Goal: Task Accomplishment & Management: Use online tool/utility

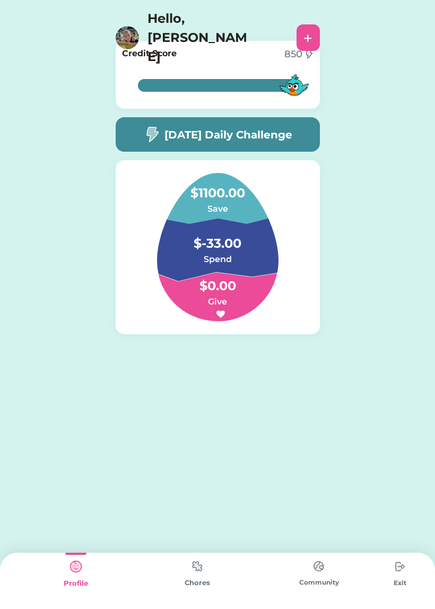
click at [128, 137] on div "[DATE] Daily Challenge" at bounding box center [218, 134] width 204 height 35
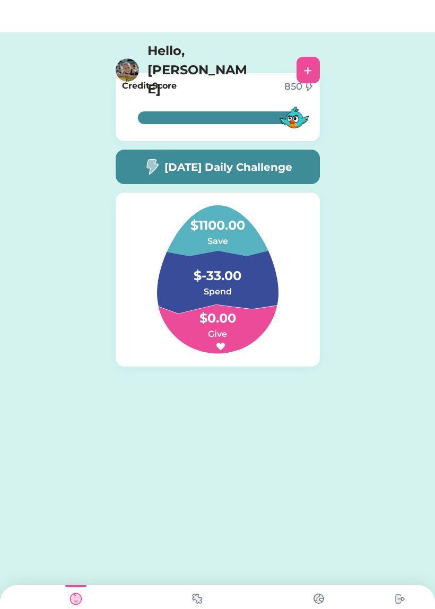
click at [151, 132] on img at bounding box center [151, 134] width 17 height 16
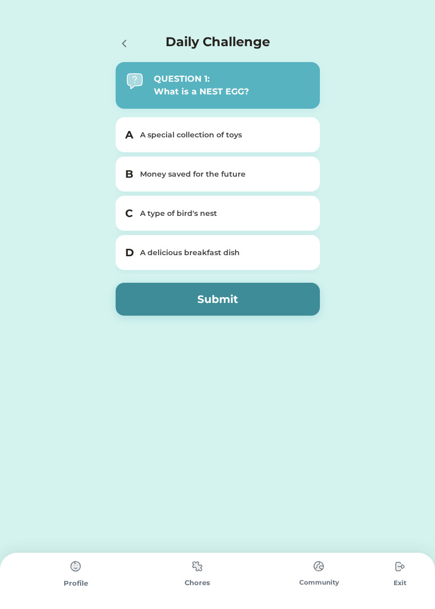
click at [113, 45] on div "Daily Challenge QUESTION 1: What is a NEST EGG? A A special collection of toys …" at bounding box center [218, 200] width 226 height 337
click at [128, 53] on div at bounding box center [126, 42] width 21 height 21
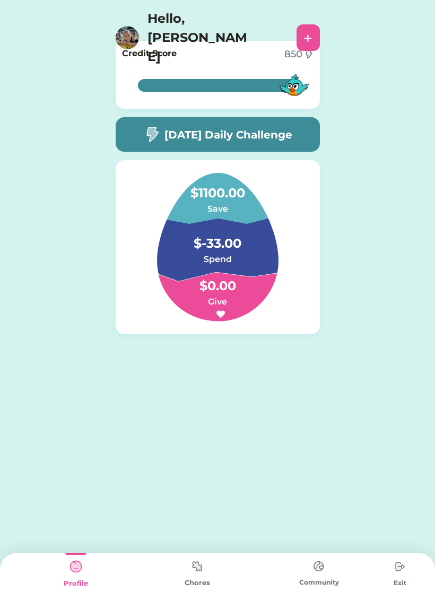
click at [199, 557] on img at bounding box center [197, 566] width 21 height 21
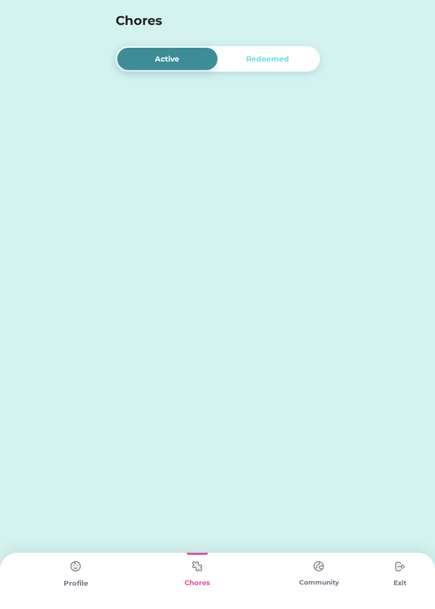
click at [199, 564] on img at bounding box center [197, 566] width 21 height 21
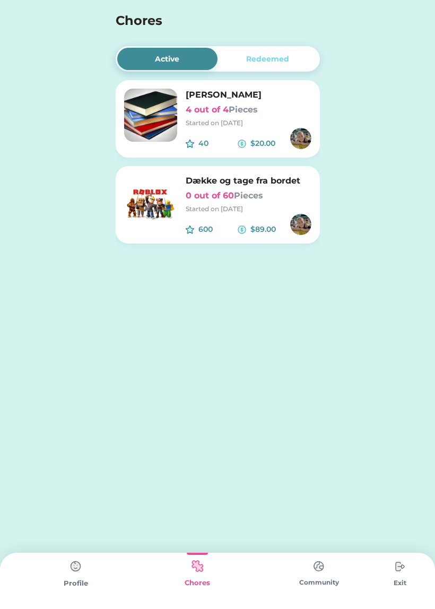
click at [145, 127] on img at bounding box center [150, 115] width 53 height 53
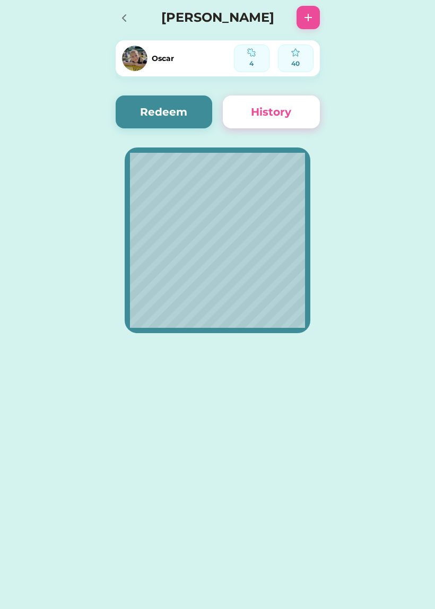
click at [175, 107] on button "Redeem" at bounding box center [164, 112] width 97 height 33
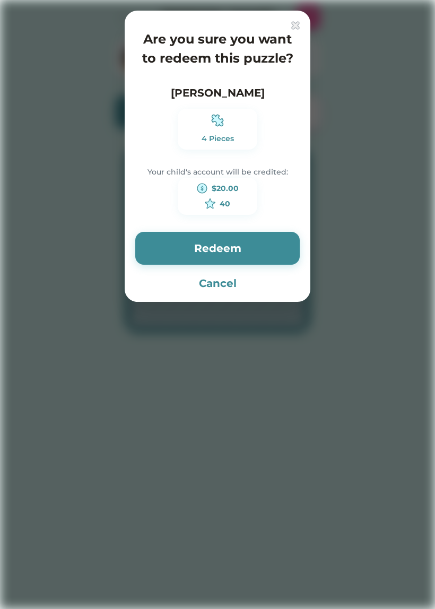
click at [178, 243] on button "Redeem" at bounding box center [217, 248] width 165 height 33
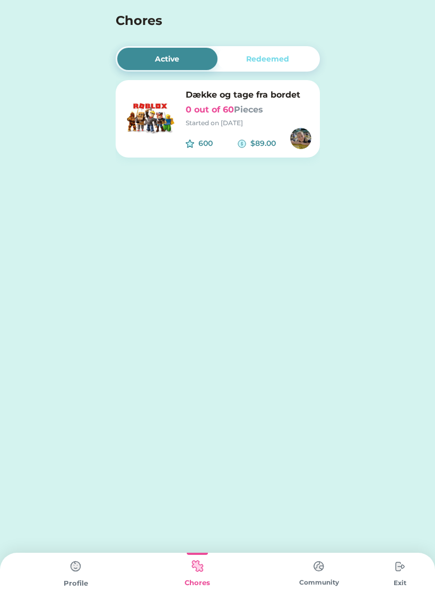
click at [73, 574] on img at bounding box center [75, 566] width 21 height 21
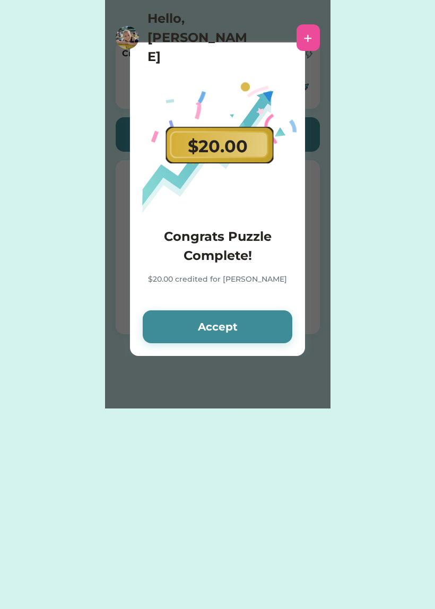
click at [206, 316] on button "Accept" at bounding box center [218, 327] width 150 height 33
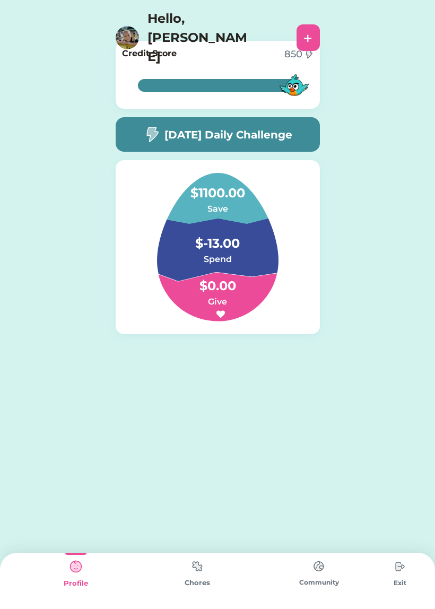
click at [202, 571] on img at bounding box center [197, 566] width 21 height 21
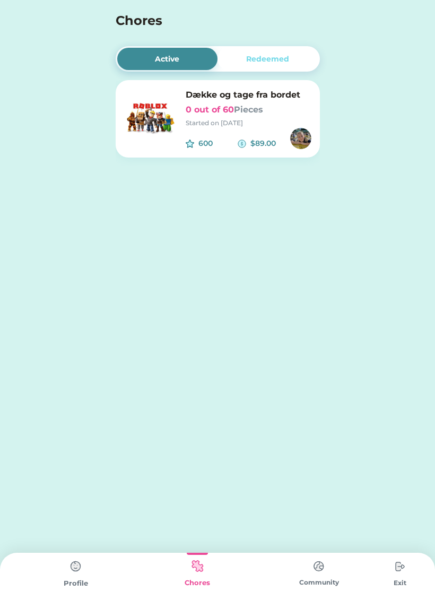
click at [254, 112] on font "Pieces" at bounding box center [248, 110] width 29 height 10
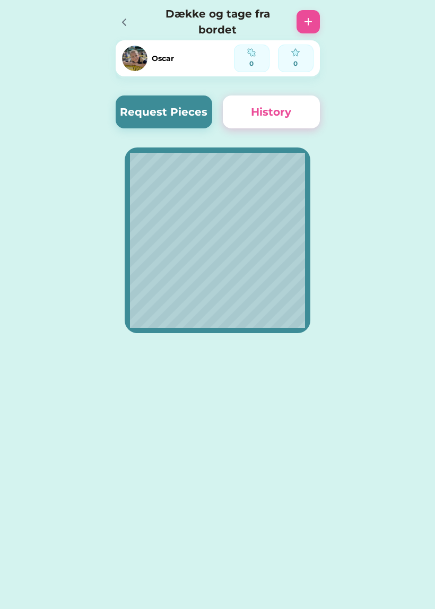
click at [174, 112] on button "Request Pieces" at bounding box center [164, 112] width 97 height 33
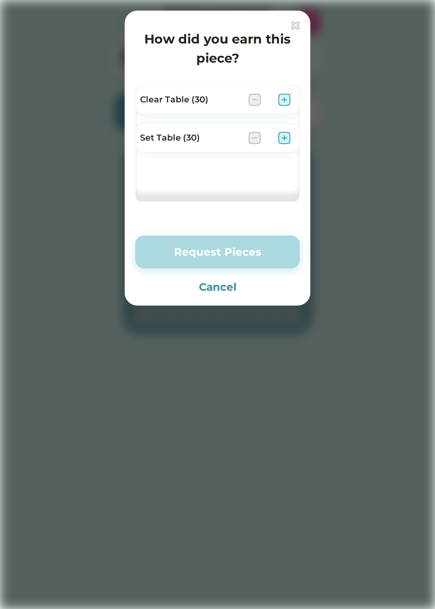
click at [287, 101] on img at bounding box center [284, 99] width 13 height 13
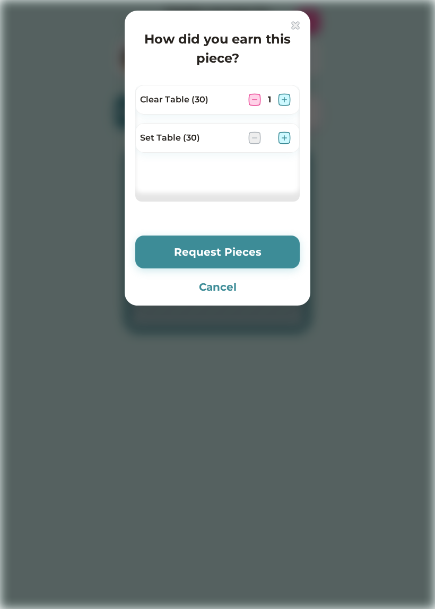
click at [286, 100] on img at bounding box center [284, 99] width 13 height 13
click at [287, 98] on img at bounding box center [284, 99] width 13 height 13
click at [289, 96] on img at bounding box center [284, 99] width 13 height 13
click at [287, 99] on img at bounding box center [284, 99] width 13 height 13
click at [286, 101] on img at bounding box center [284, 99] width 13 height 13
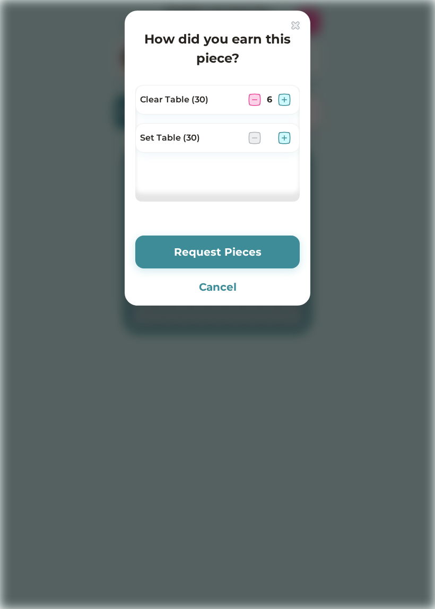
click at [288, 101] on img at bounding box center [284, 99] width 13 height 13
click at [285, 101] on img at bounding box center [284, 99] width 13 height 13
click at [288, 100] on img at bounding box center [284, 99] width 13 height 13
click at [288, 103] on img at bounding box center [284, 99] width 13 height 13
click at [289, 101] on img at bounding box center [284, 99] width 13 height 13
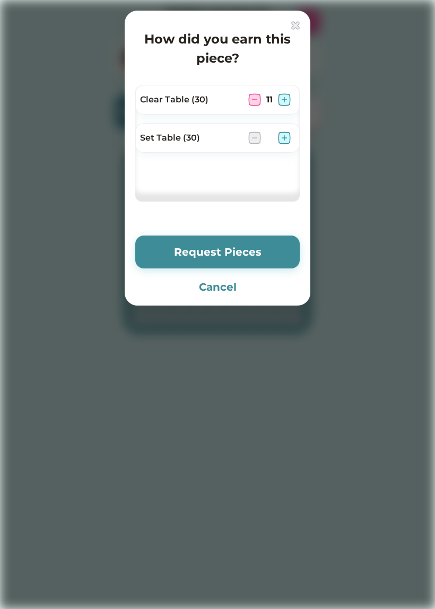
click at [285, 104] on img at bounding box center [284, 99] width 13 height 13
click at [287, 101] on img at bounding box center [284, 99] width 13 height 13
click at [287, 100] on img at bounding box center [284, 99] width 13 height 13
click at [288, 101] on img at bounding box center [284, 99] width 13 height 13
click at [287, 135] on img at bounding box center [284, 138] width 13 height 13
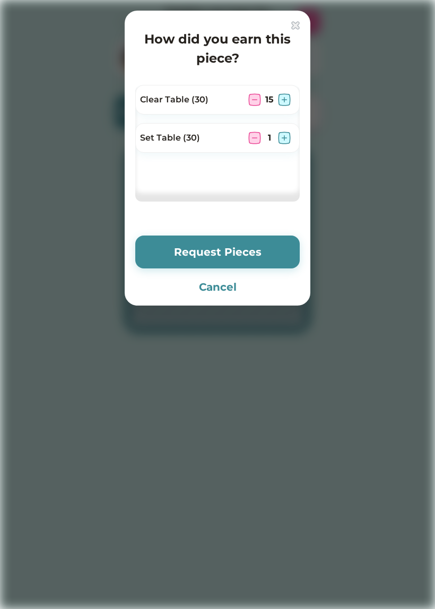
click at [285, 137] on img at bounding box center [284, 138] width 13 height 13
click at [289, 136] on img at bounding box center [284, 138] width 13 height 13
click at [289, 140] on img at bounding box center [284, 138] width 13 height 13
click at [290, 140] on img at bounding box center [284, 138] width 13 height 13
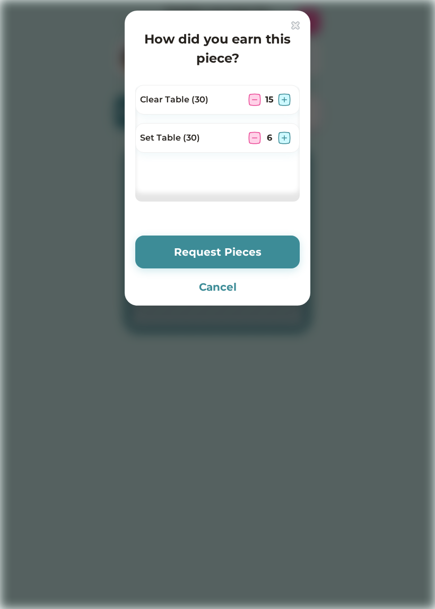
click at [286, 136] on img at bounding box center [284, 138] width 13 height 13
click at [289, 140] on img at bounding box center [284, 138] width 13 height 13
click at [289, 137] on img at bounding box center [284, 138] width 13 height 13
click at [284, 140] on img at bounding box center [284, 138] width 13 height 13
click at [290, 139] on img at bounding box center [284, 138] width 13 height 13
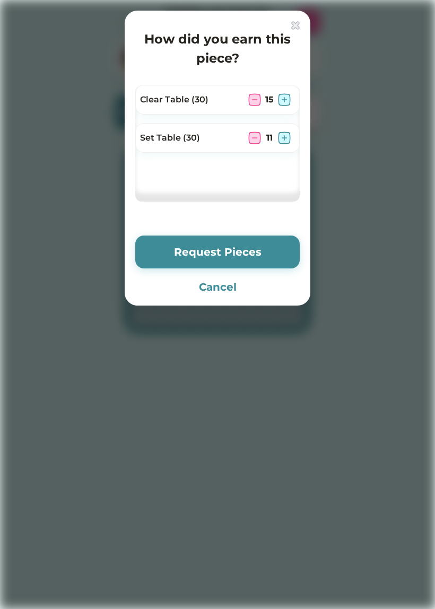
click at [289, 136] on img at bounding box center [284, 138] width 13 height 13
click at [286, 138] on img at bounding box center [284, 138] width 13 height 13
click at [287, 140] on img at bounding box center [284, 138] width 13 height 13
click at [289, 135] on img at bounding box center [284, 138] width 13 height 13
click at [261, 248] on button "Request Pieces" at bounding box center [217, 252] width 165 height 33
